Goal: Transaction & Acquisition: Book appointment/travel/reservation

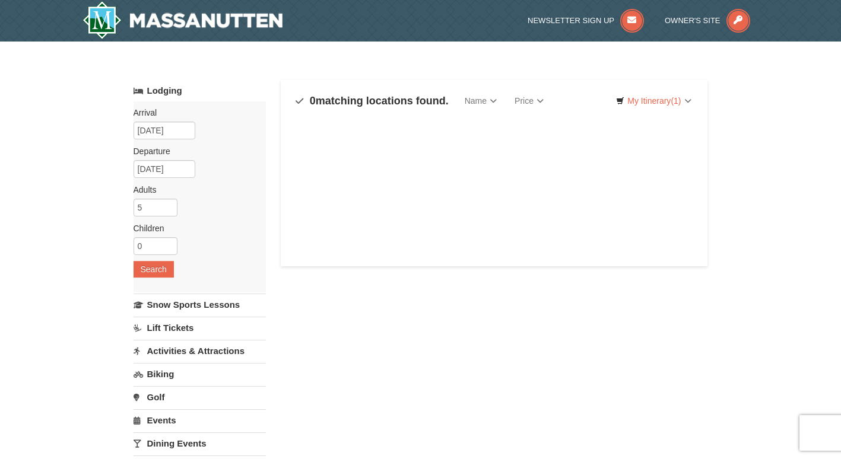
select select "10"
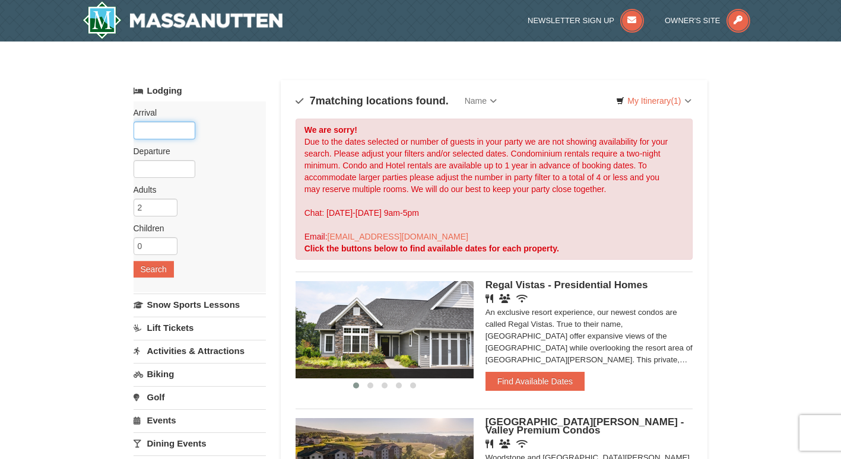
click at [167, 134] on input "text" at bounding box center [165, 131] width 62 height 18
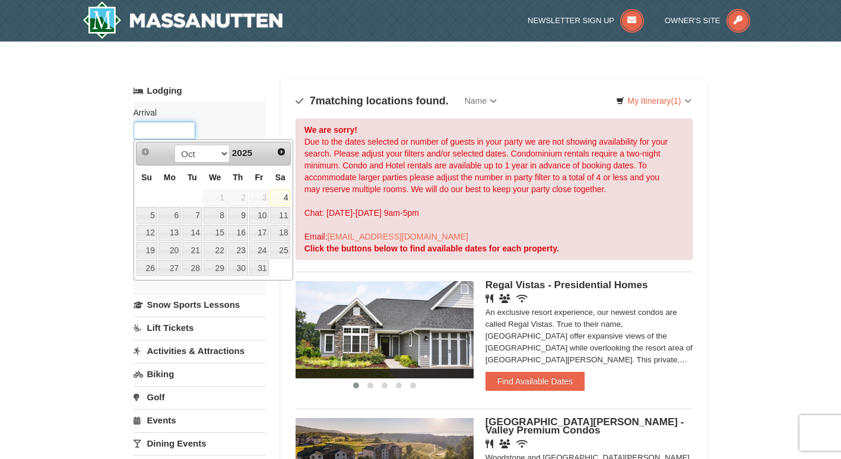
click at [276, 155] on span "Next" at bounding box center [280, 151] width 9 height 9
click at [280, 155] on span "Next" at bounding box center [280, 151] width 9 height 9
click at [243, 233] on link "18" at bounding box center [238, 233] width 20 height 17
type input "[DATE]"
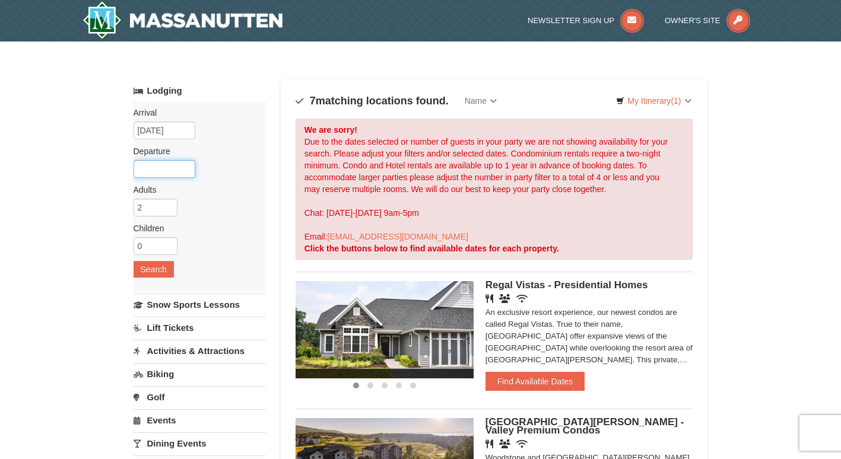
click at [185, 174] on input "text" at bounding box center [165, 169] width 62 height 18
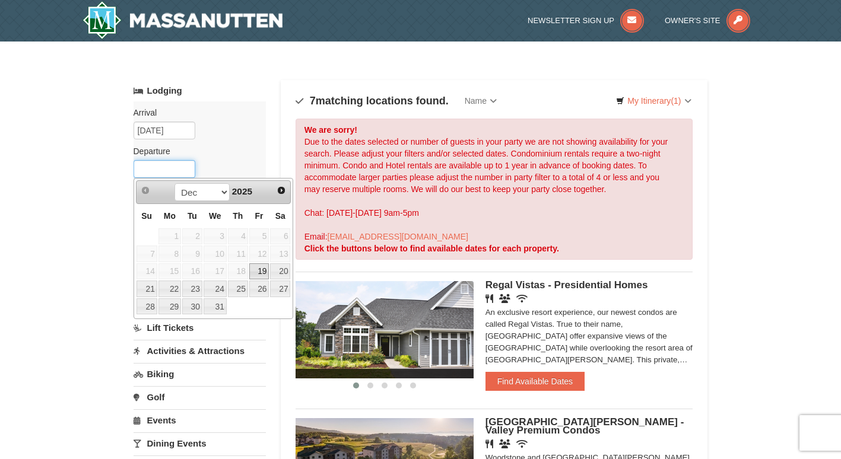
click at [173, 289] on link "22" at bounding box center [169, 289] width 23 height 17
type input "[DATE]"
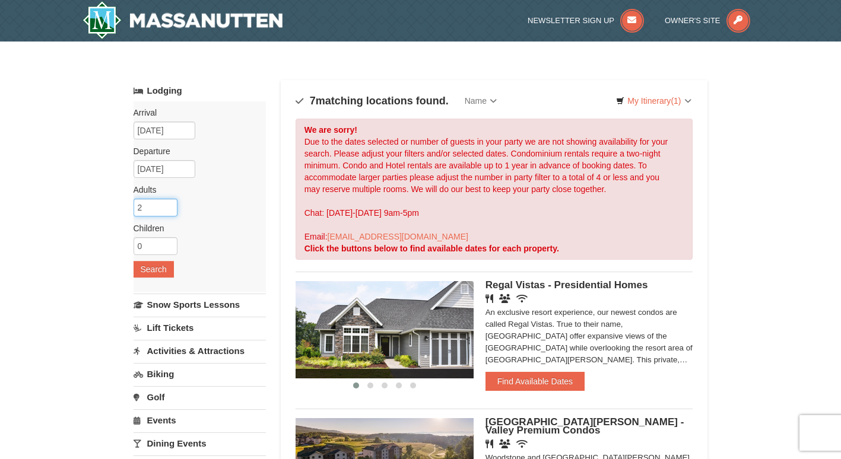
click at [161, 210] on input "2" at bounding box center [156, 208] width 44 height 18
type input "4"
click at [151, 269] on button "Search" at bounding box center [154, 269] width 40 height 17
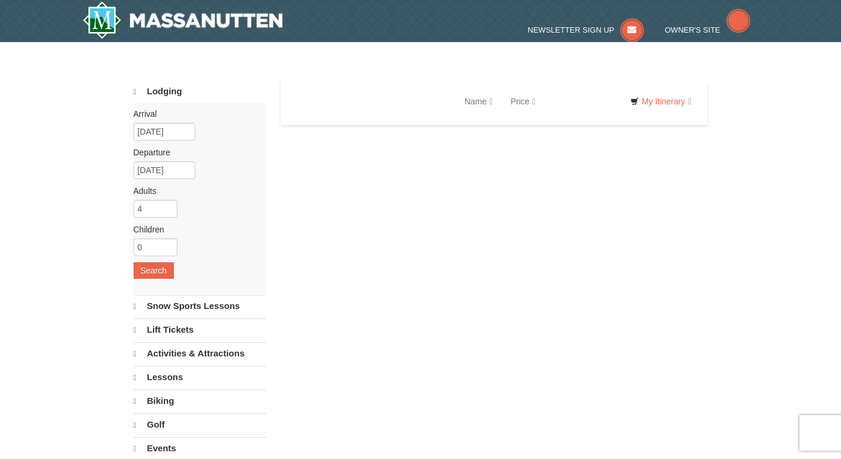
select select "10"
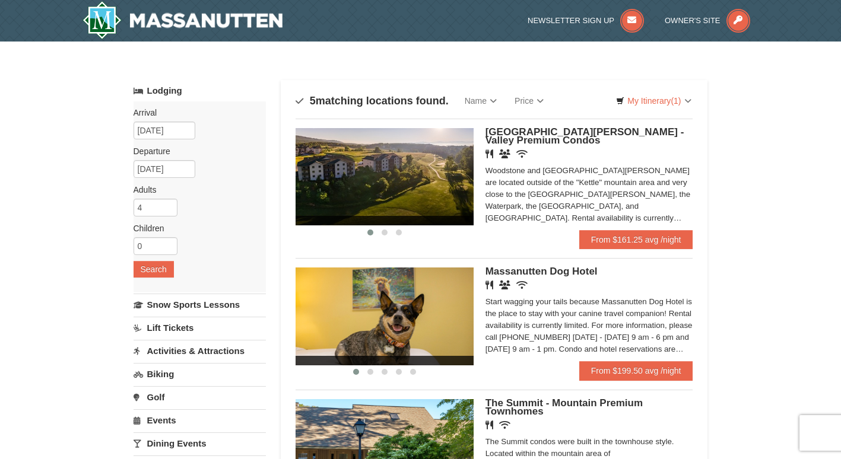
scroll to position [1, 0]
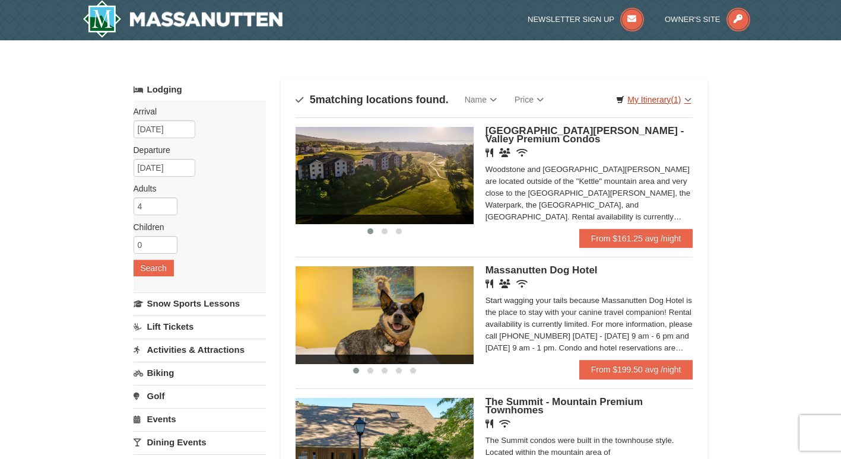
click at [650, 107] on link "My Itinerary (1)" at bounding box center [653, 100] width 90 height 18
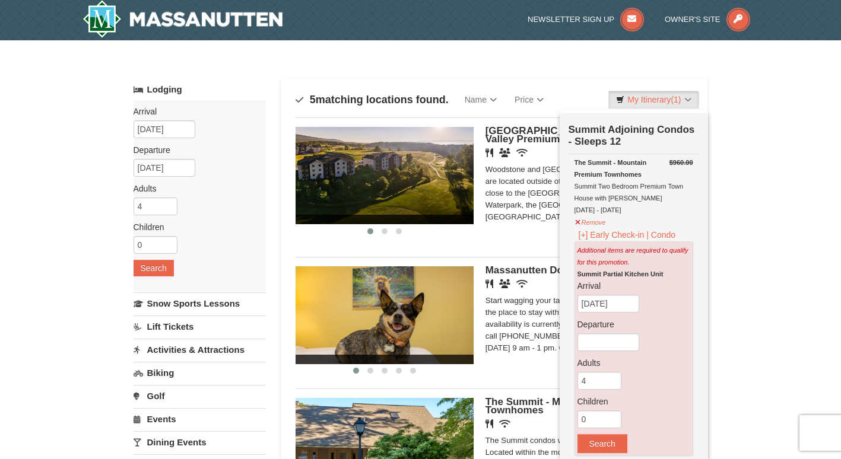
click at [758, 235] on div "× Categories Map List Filter My Itinerary (1) Check Out Now Summit Adjoining Co…" at bounding box center [420, 431] width 841 height 783
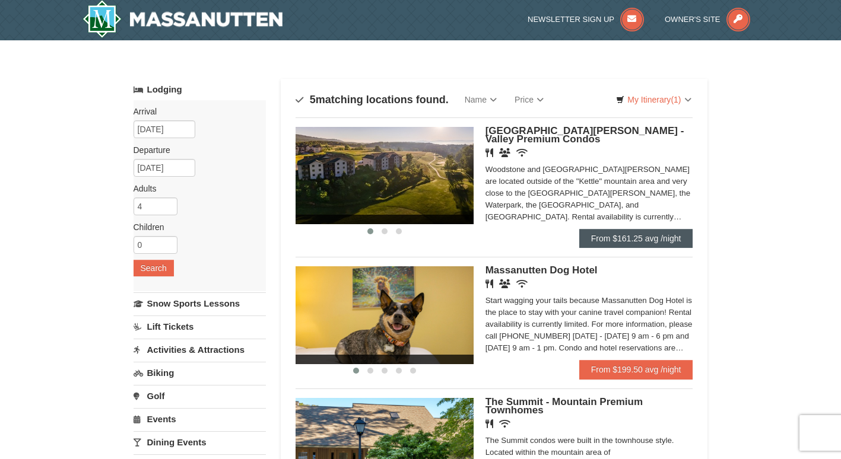
click at [655, 242] on link "From $161.25 avg /night" at bounding box center [636, 238] width 114 height 19
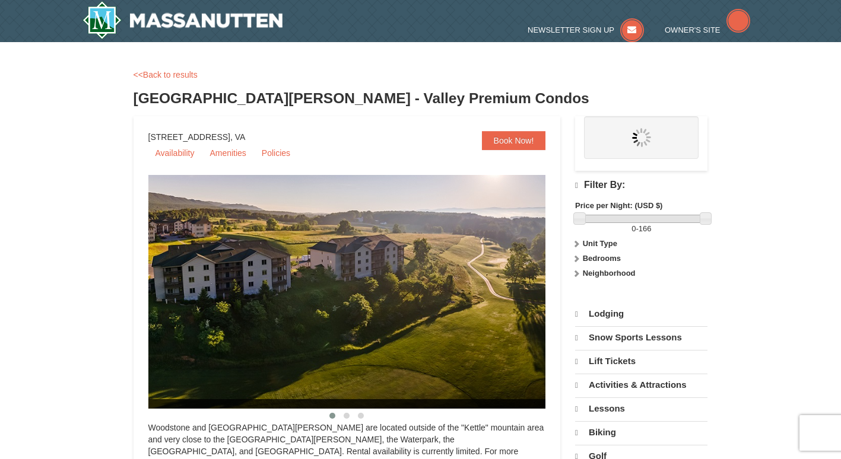
select select "10"
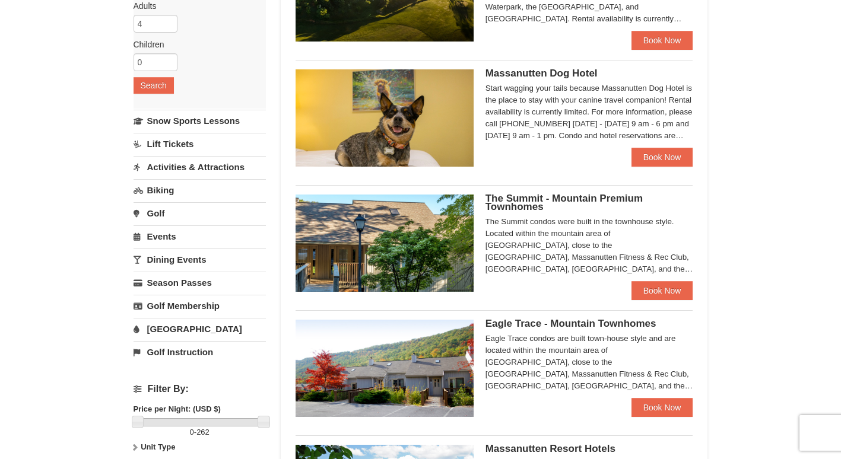
scroll to position [201, 0]
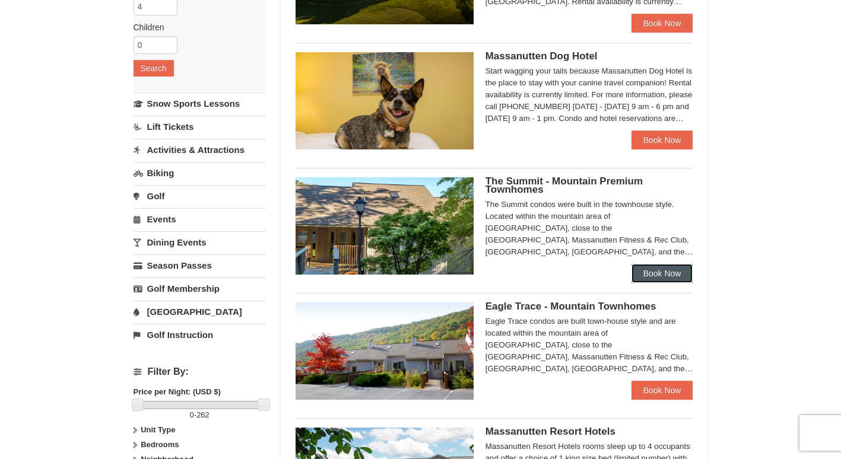
click at [672, 280] on link "Book Now" at bounding box center [662, 273] width 62 height 19
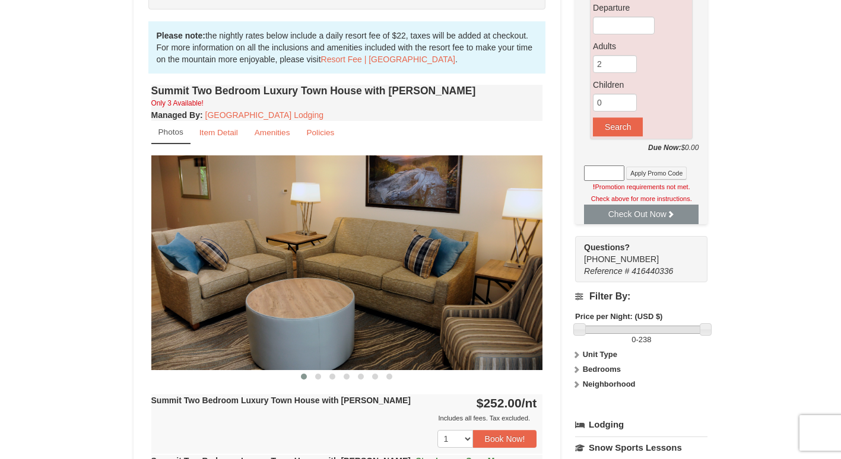
scroll to position [343, 0]
click at [501, 298] on img at bounding box center [347, 262] width 392 height 214
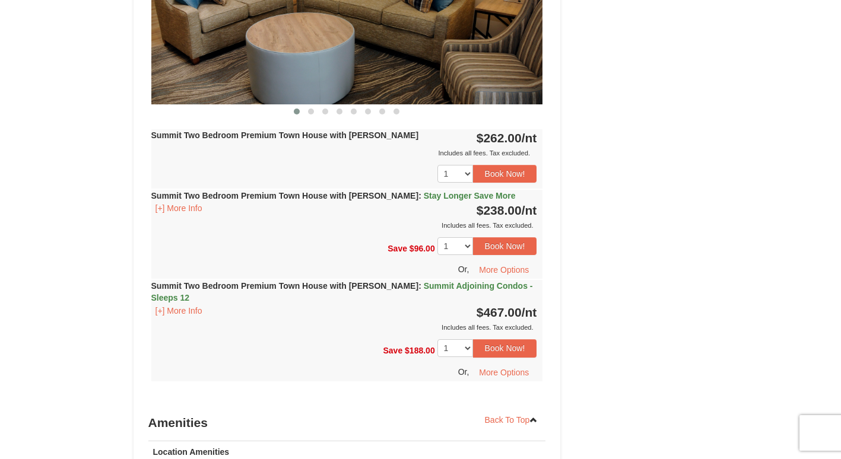
scroll to position [1198, 0]
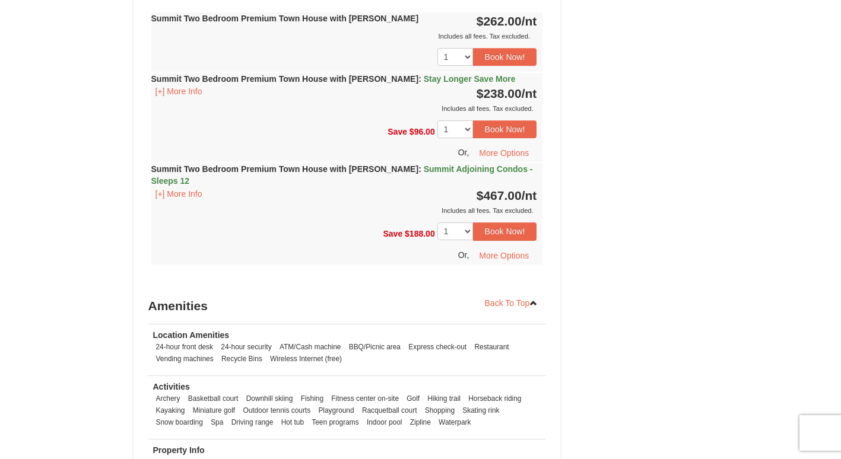
scroll to position [1315, 0]
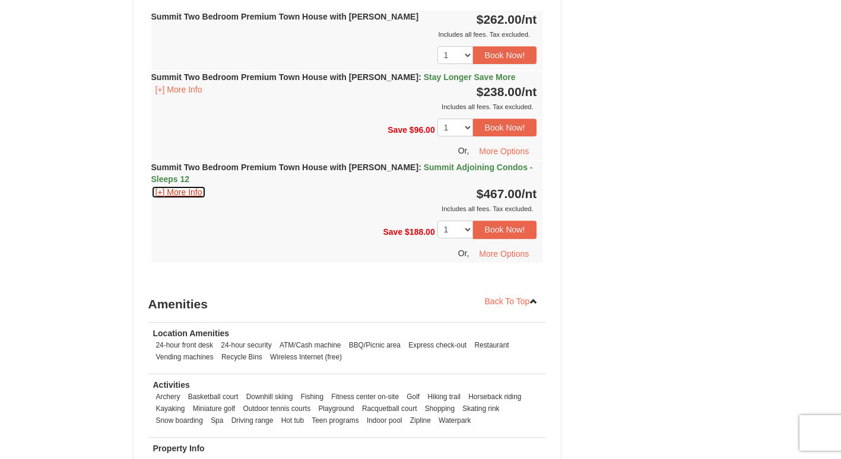
click at [182, 186] on button "[+] More Info" at bounding box center [178, 192] width 55 height 13
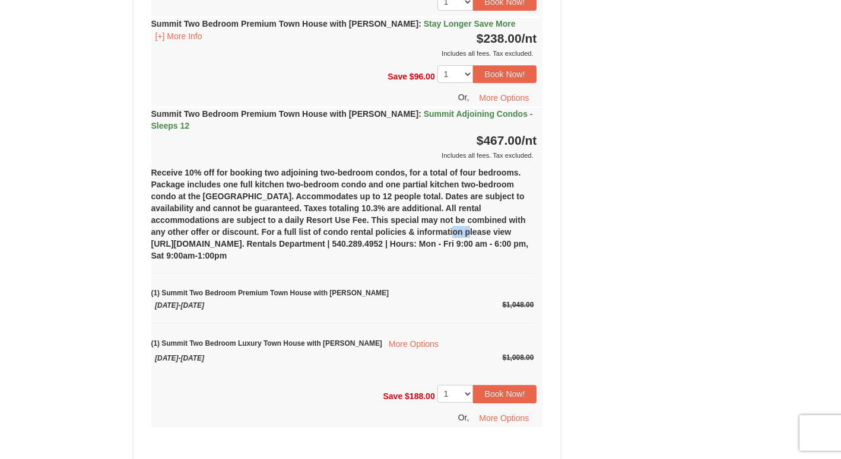
scroll to position [1368, 0]
click at [449, 325] on div "(1) Summit Two Bedroom Luxury Town House with Jacuzzi More Options Thursday, De…" at bounding box center [342, 345] width 383 height 41
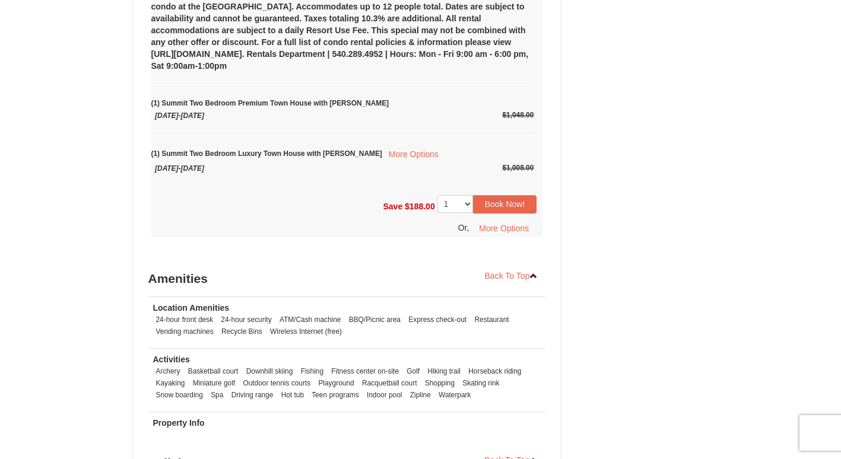
scroll to position [1562, 0]
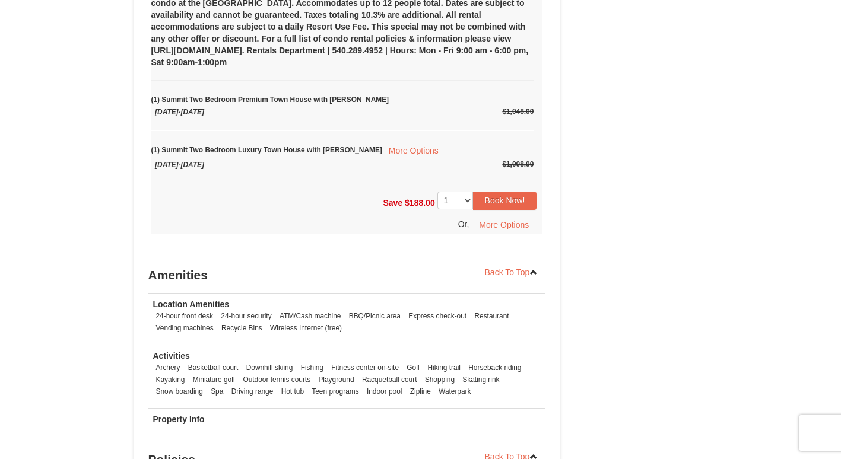
click at [516, 216] on button "More Options" at bounding box center [503, 225] width 65 height 18
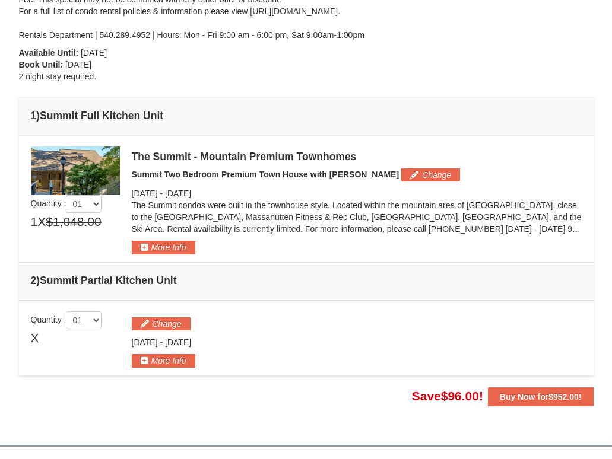
scroll to position [236, 0]
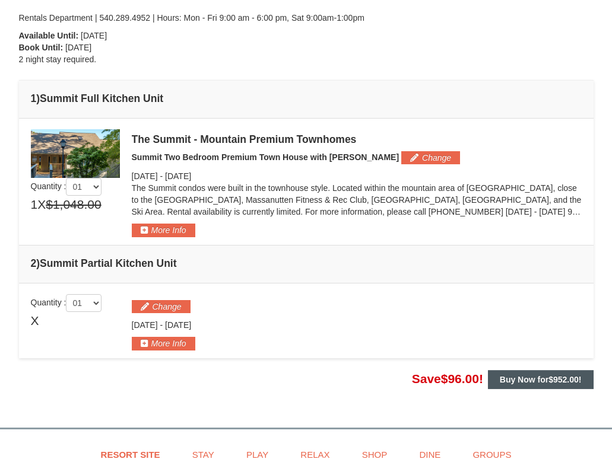
click at [544, 379] on strong "Buy Now for $952.00 !" at bounding box center [541, 379] width 82 height 9
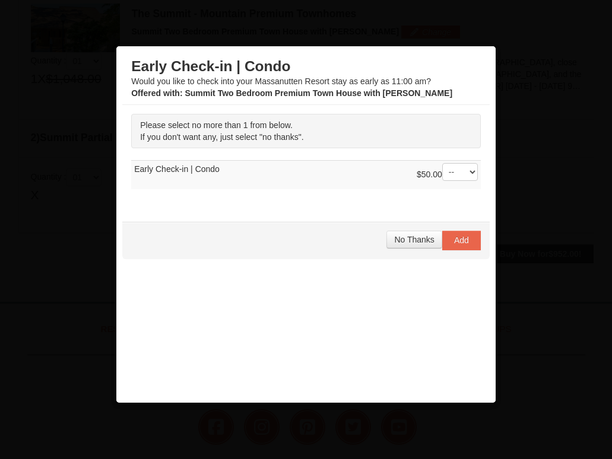
scroll to position [366, 0]
click at [462, 243] on button "Add" at bounding box center [461, 240] width 39 height 19
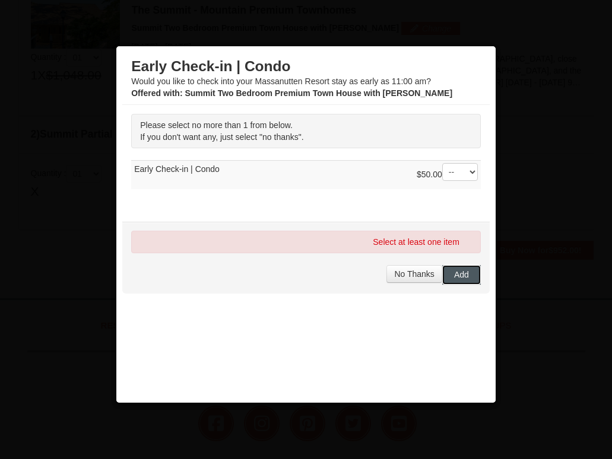
click at [406, 283] on button "No Thanks" at bounding box center [413, 274] width 55 height 18
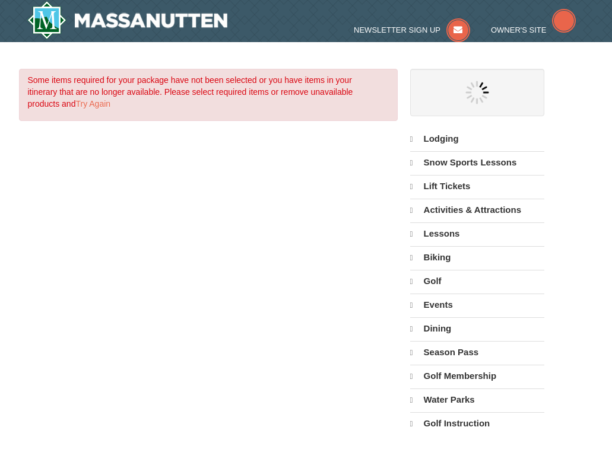
select select "10"
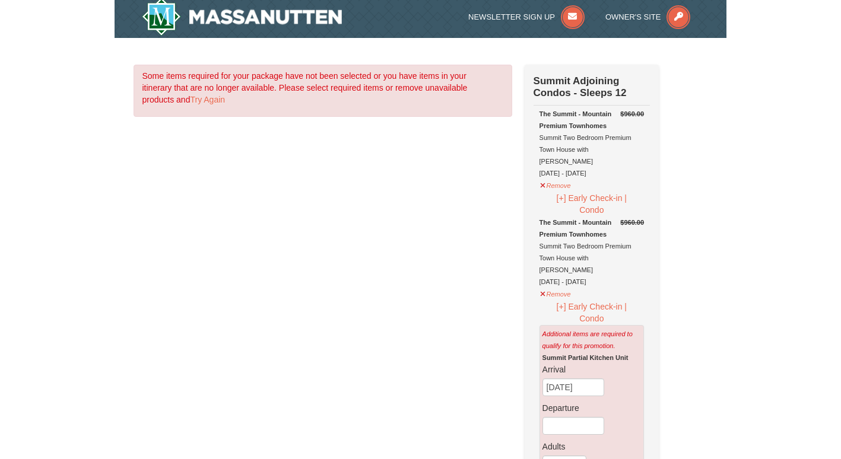
scroll to position [7, 0]
